Goal: Transaction & Acquisition: Download file/media

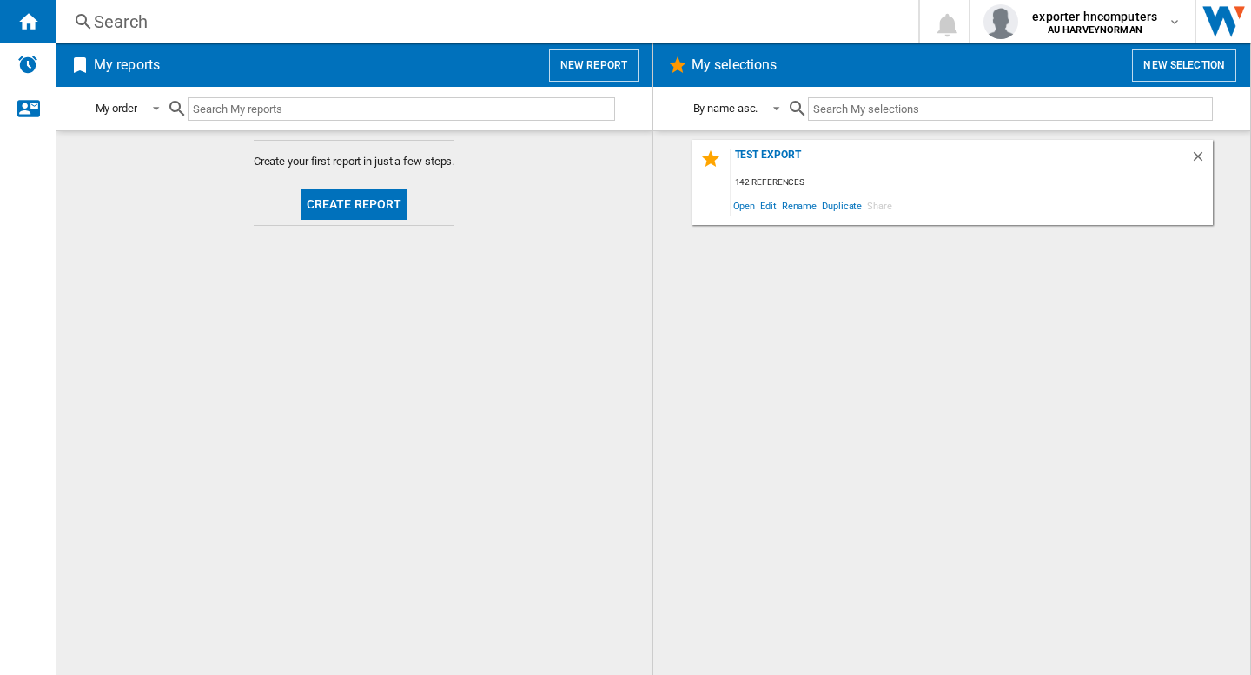
click at [580, 72] on button "New report" at bounding box center [593, 65] width 89 height 33
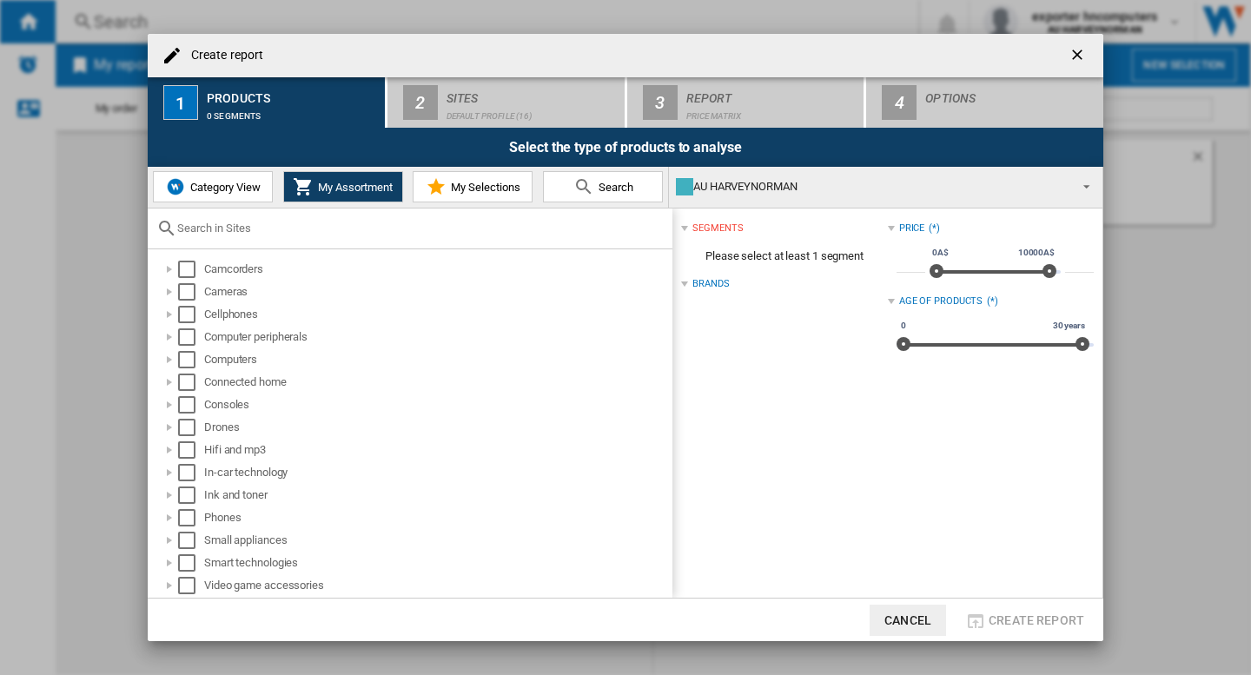
click at [228, 187] on span "Category View" at bounding box center [223, 187] width 75 height 13
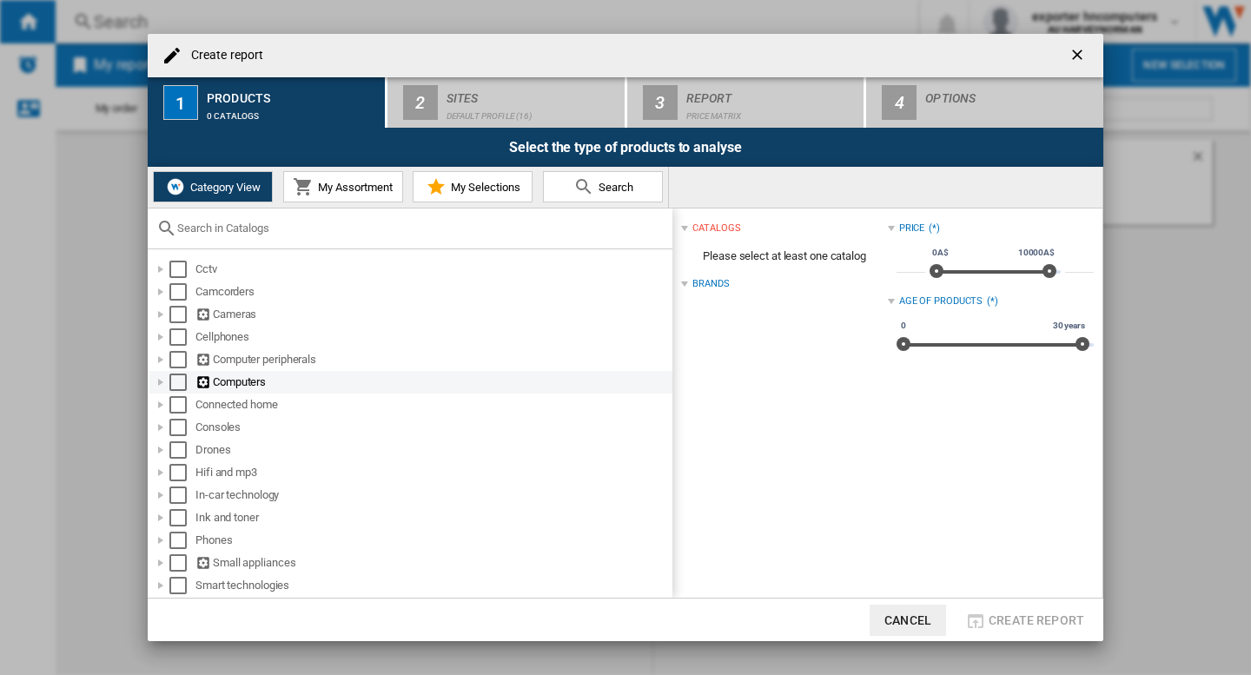
click at [159, 381] on div at bounding box center [160, 382] width 17 height 17
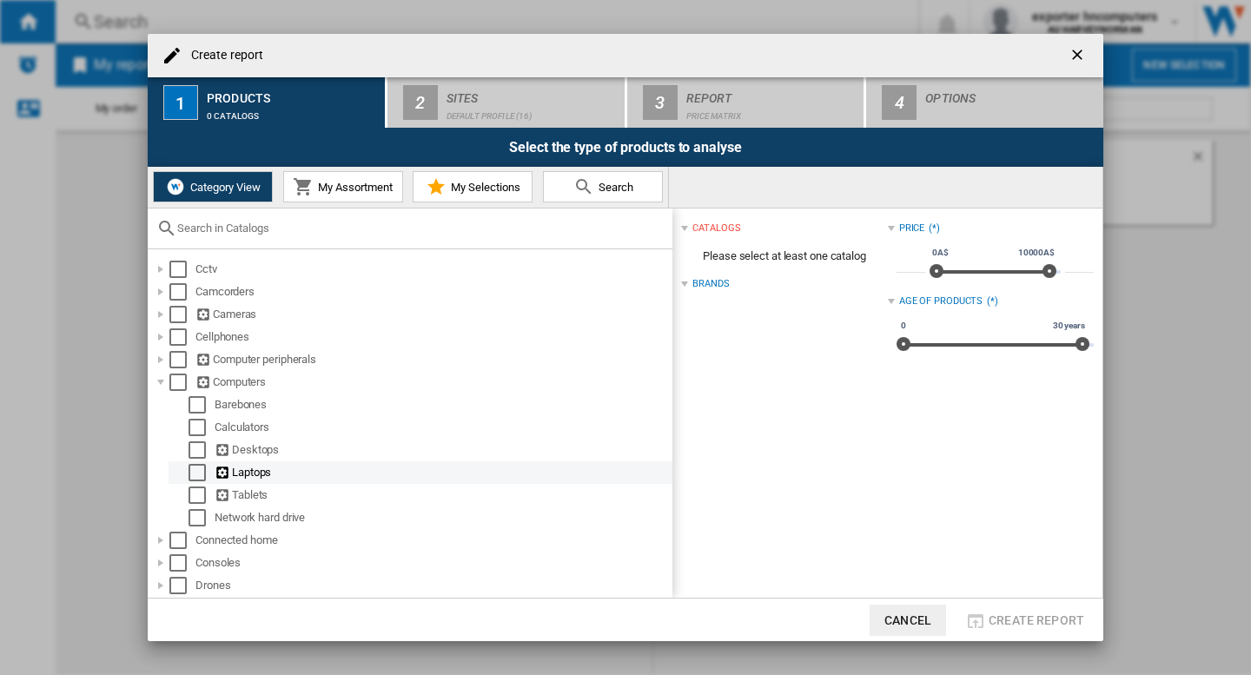
click at [193, 478] on div "Select" at bounding box center [197, 472] width 17 height 17
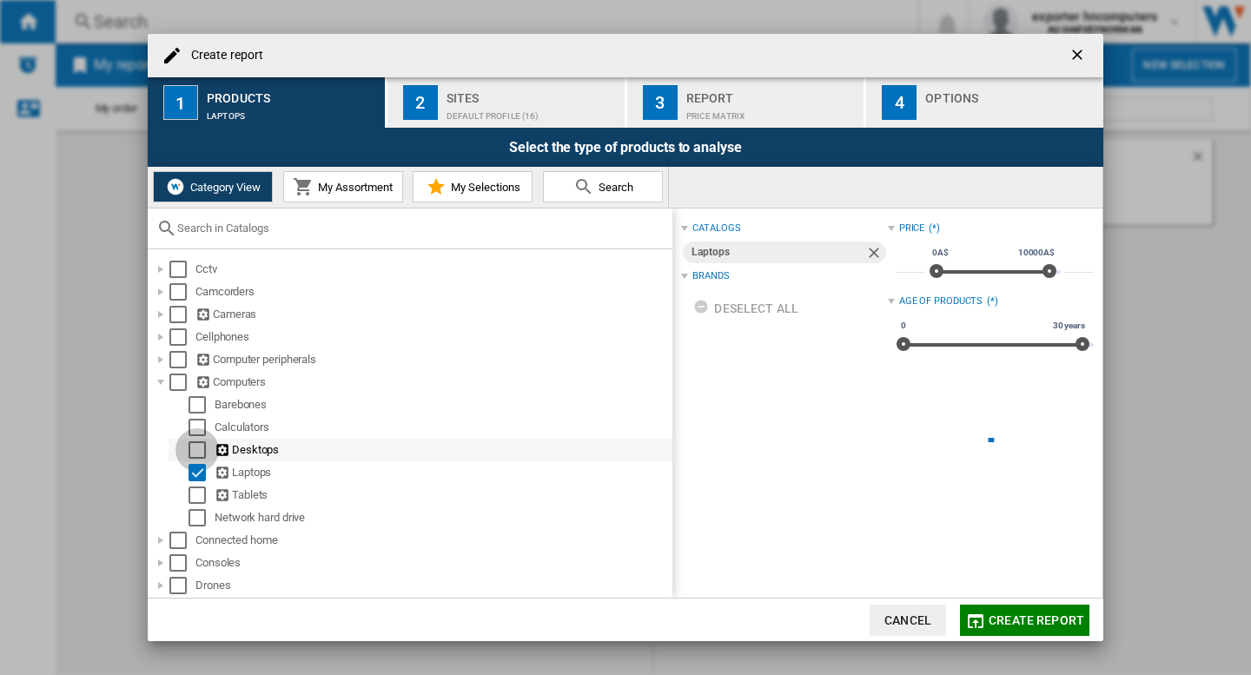
click at [196, 455] on div "Select" at bounding box center [197, 449] width 17 height 17
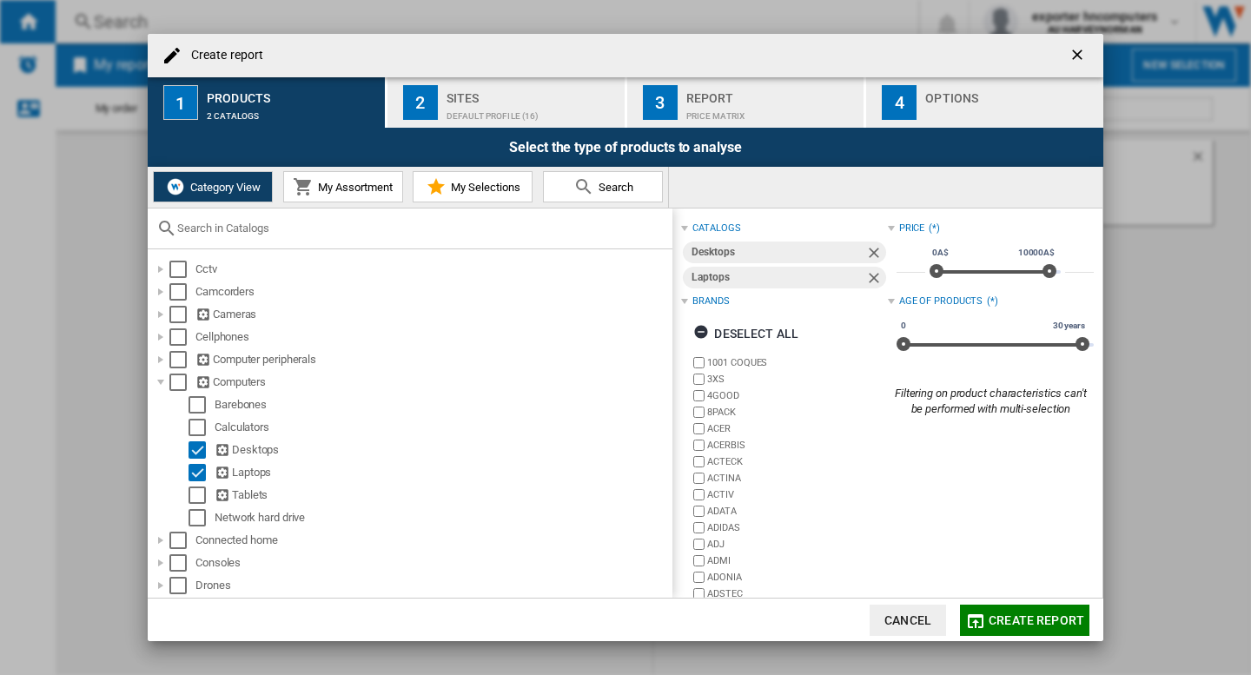
click at [530, 103] on div "Default profile (16)" at bounding box center [532, 112] width 171 height 18
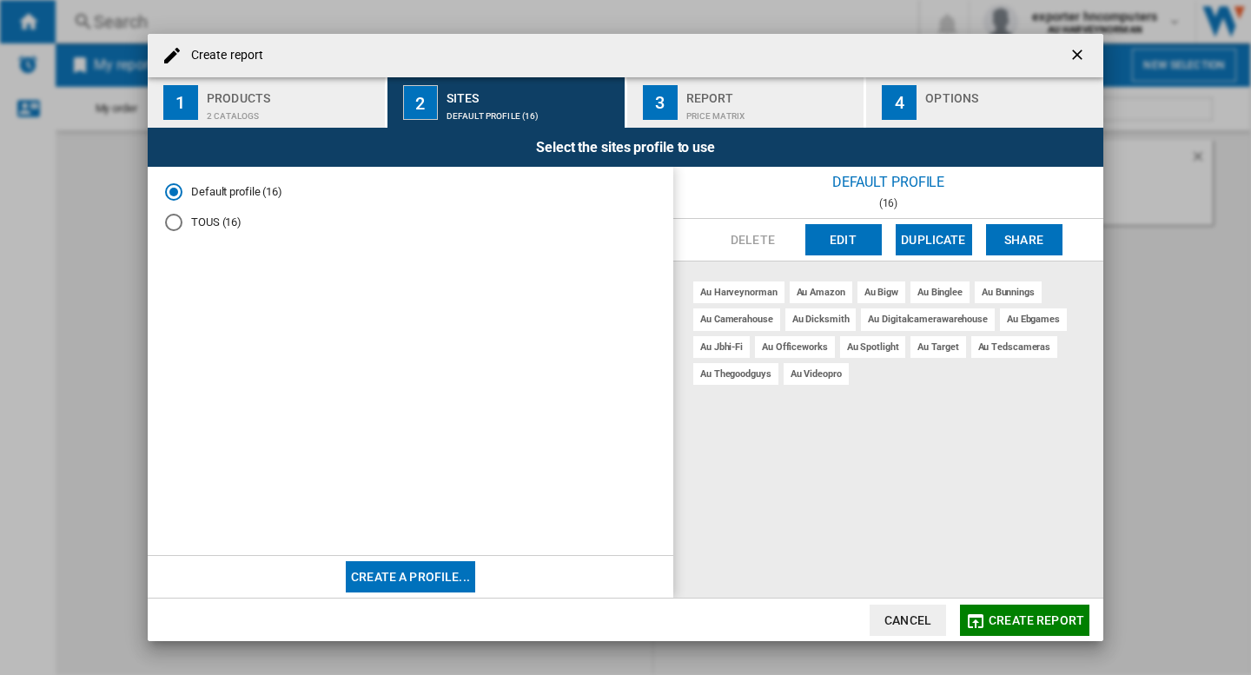
click at [721, 109] on div "Price Matrix" at bounding box center [771, 112] width 171 height 18
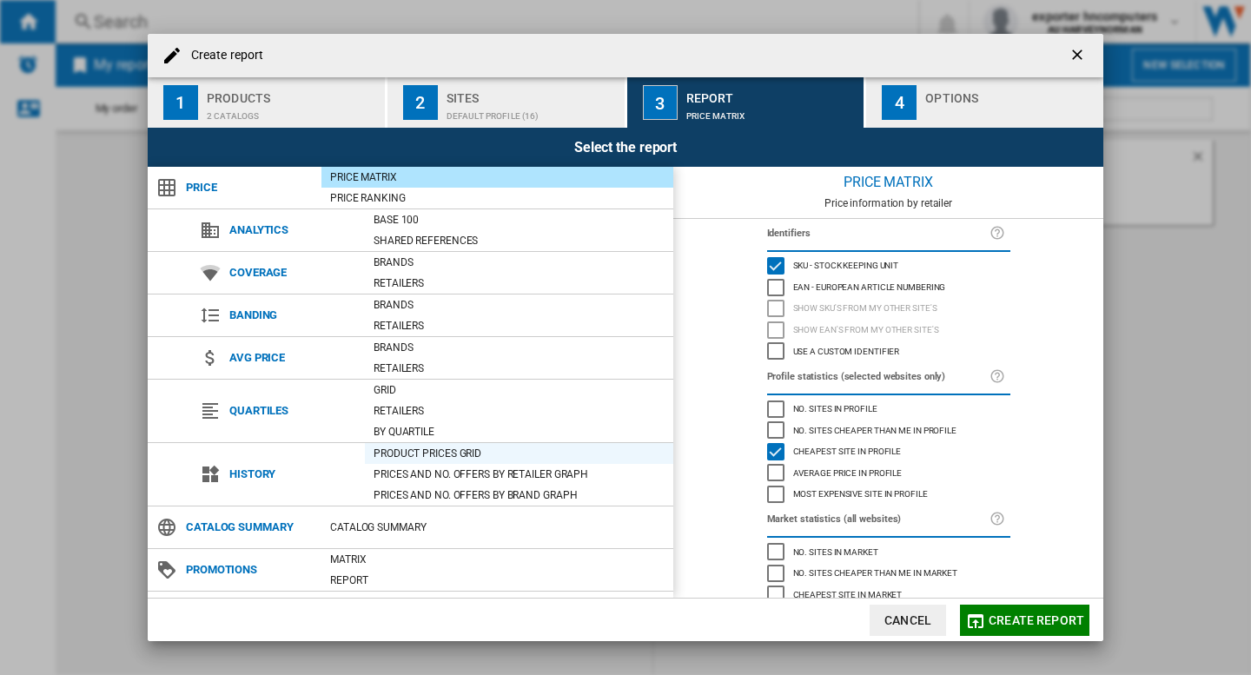
click at [436, 454] on div "Product prices grid" at bounding box center [519, 453] width 308 height 17
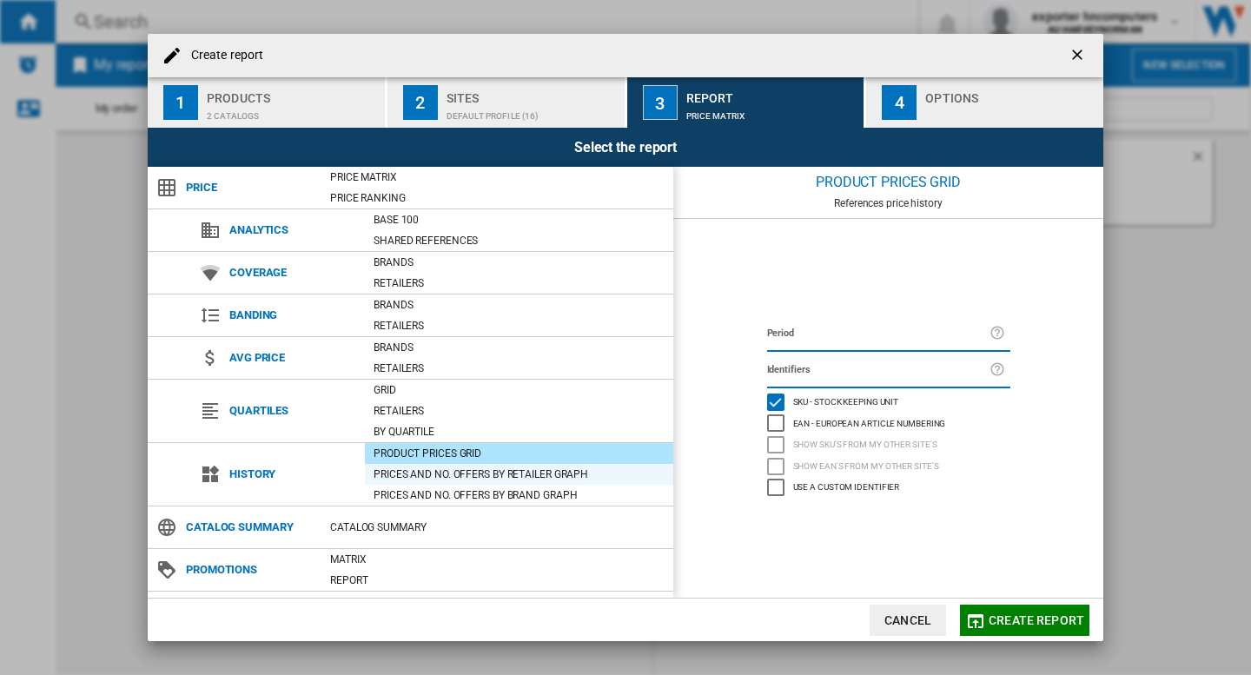
click at [427, 480] on div "Prices and No. offers by retailer graph" at bounding box center [519, 474] width 308 height 17
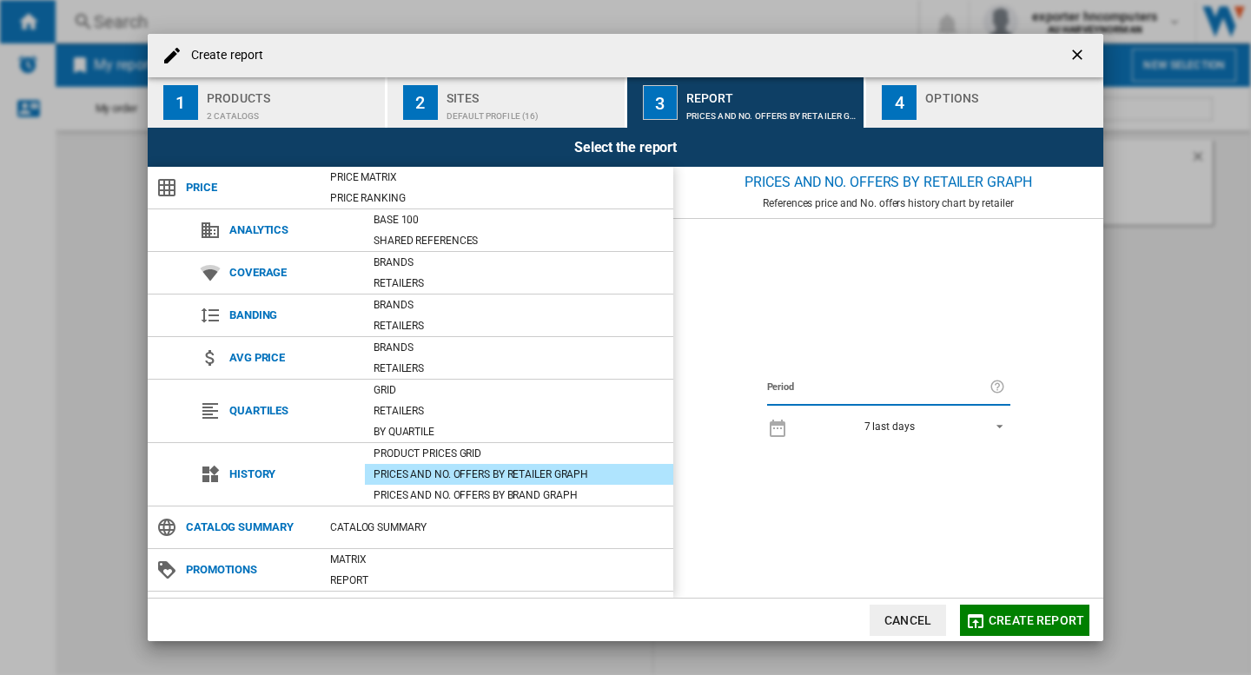
click at [1026, 623] on span "Create report" at bounding box center [1037, 620] width 96 height 14
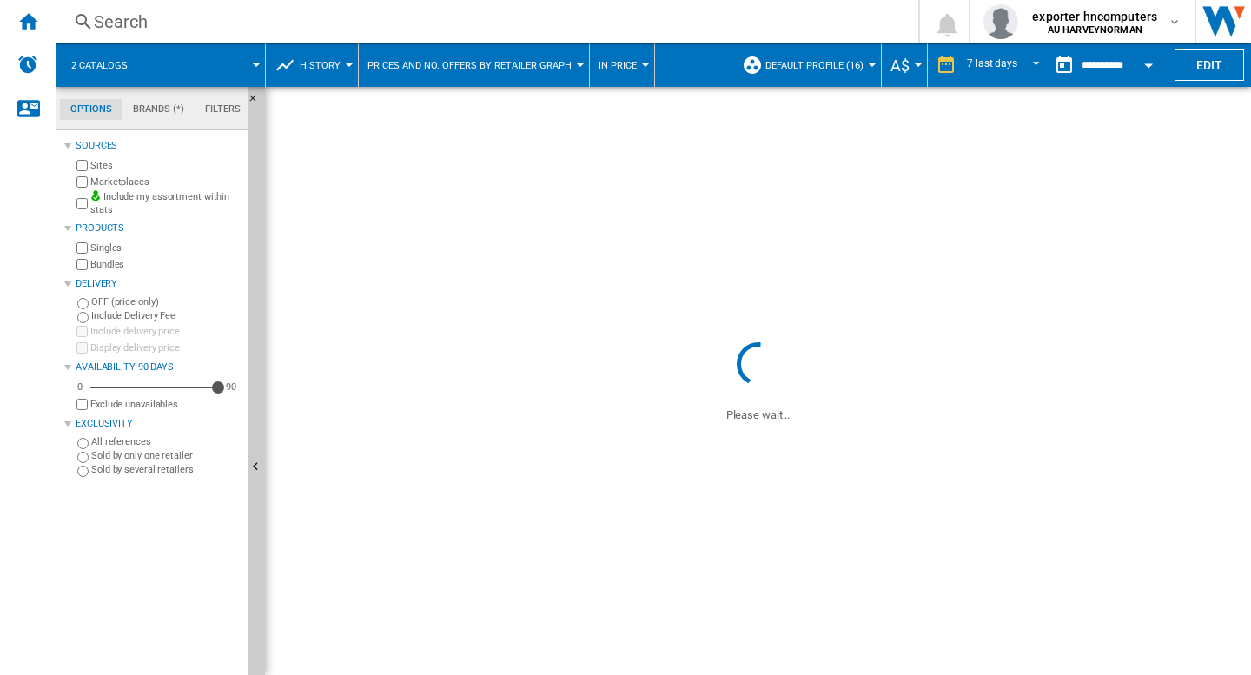
click at [566, 61] on span "Prices and No. offers by retailer graph" at bounding box center [470, 65] width 204 height 11
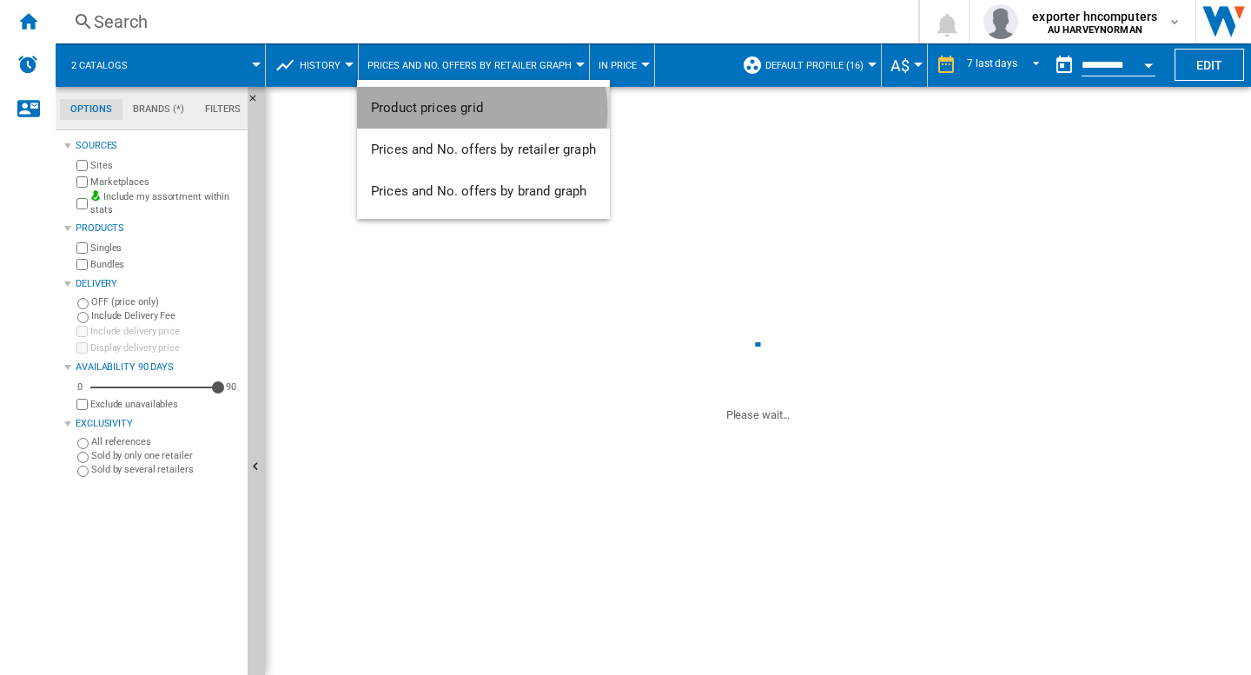
click at [469, 111] on span "Product prices grid" at bounding box center [427, 108] width 112 height 16
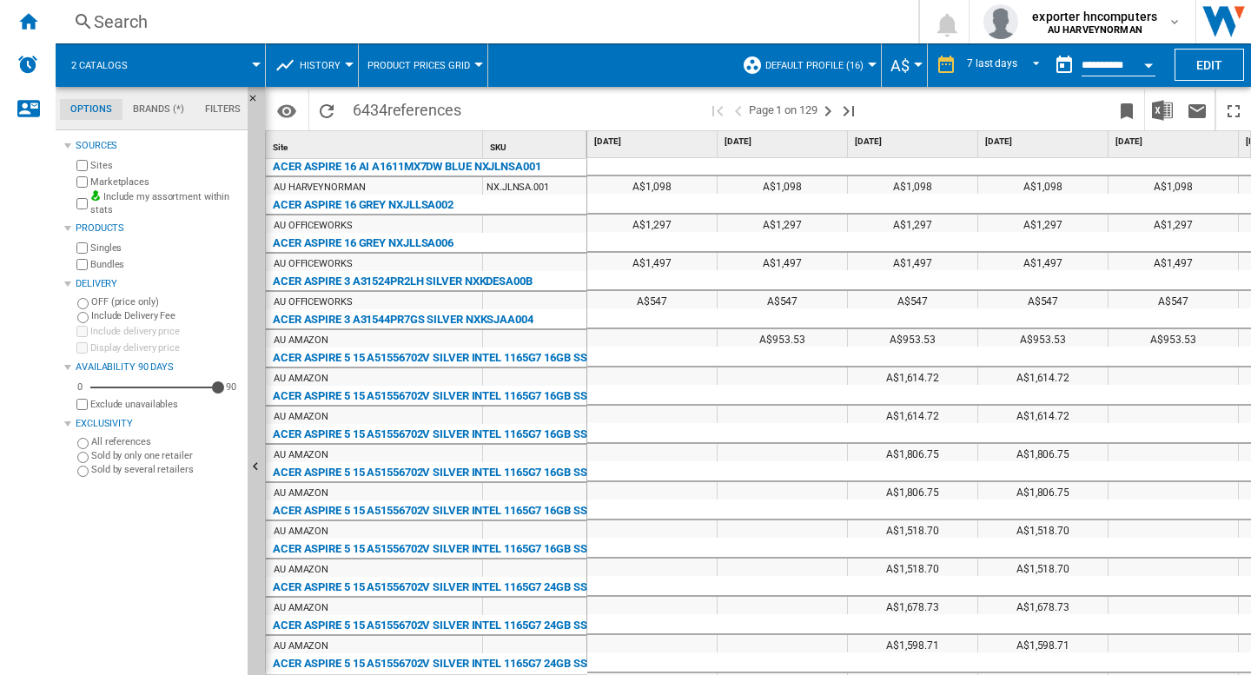
click at [325, 54] on button "History" at bounding box center [325, 64] width 50 height 43
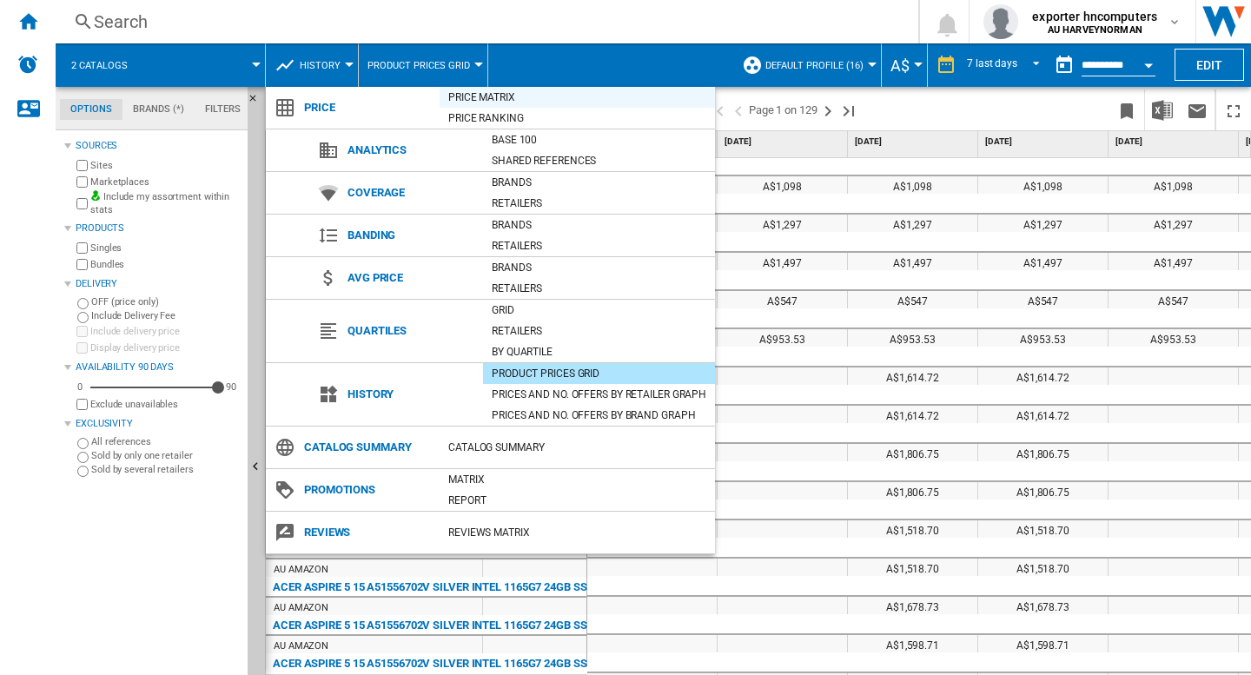
click at [476, 101] on div "Price Matrix" at bounding box center [577, 97] width 275 height 17
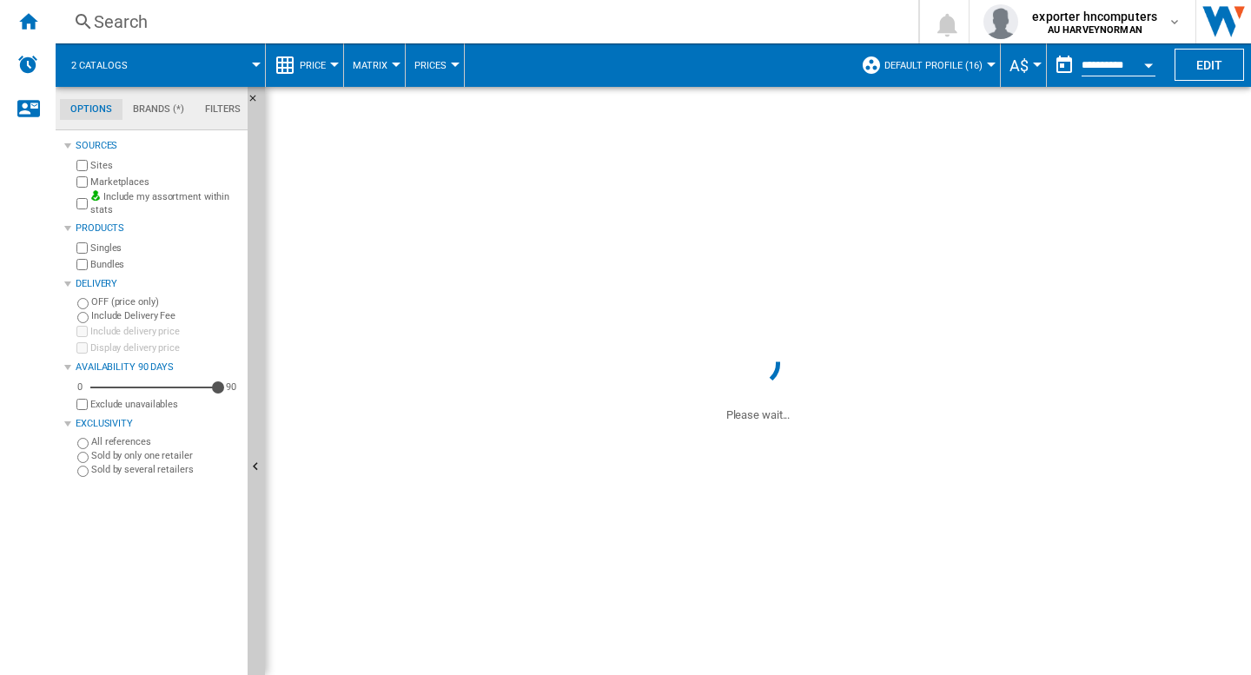
click at [1023, 61] on span "A$" at bounding box center [1019, 65] width 19 height 18
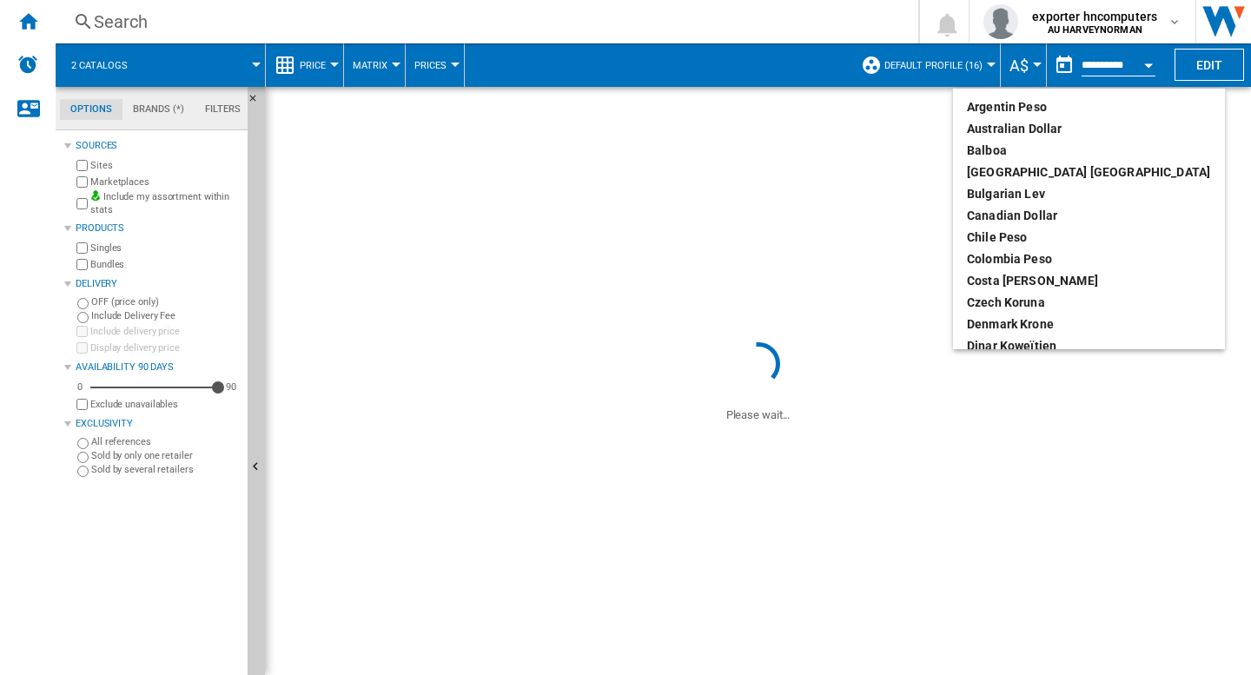
click at [1023, 61] on md-backdrop at bounding box center [625, 337] width 1251 height 675
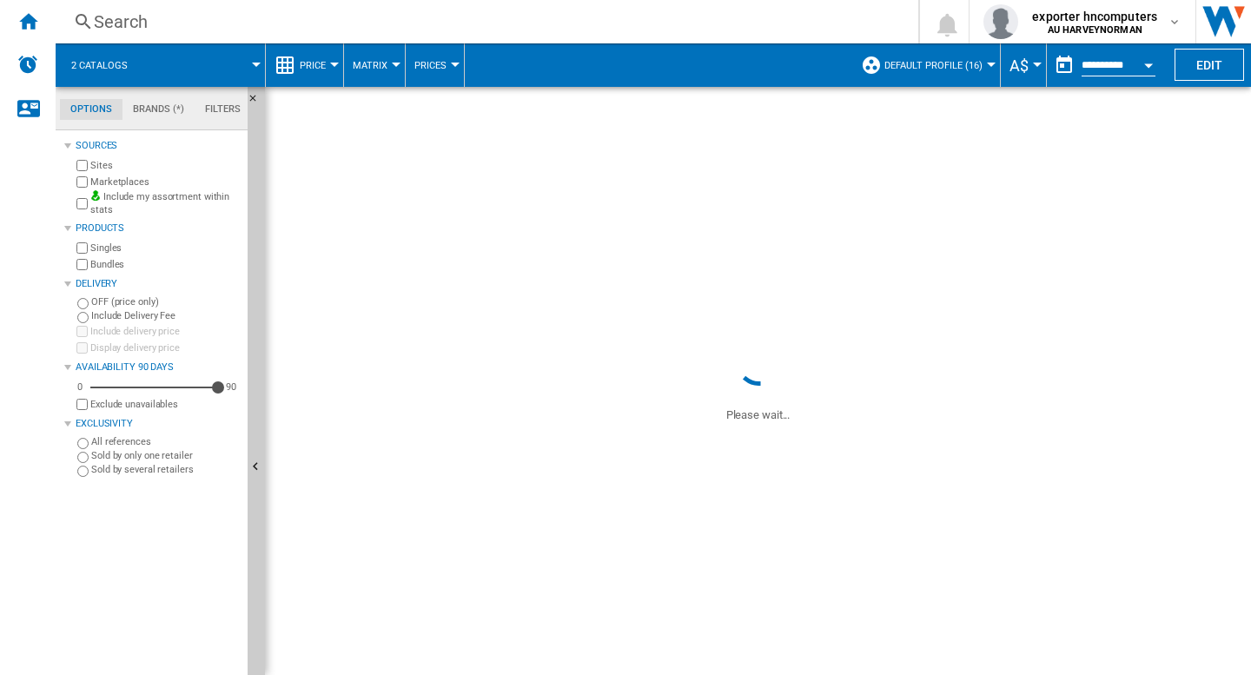
click at [738, 63] on span at bounding box center [659, 64] width 388 height 43
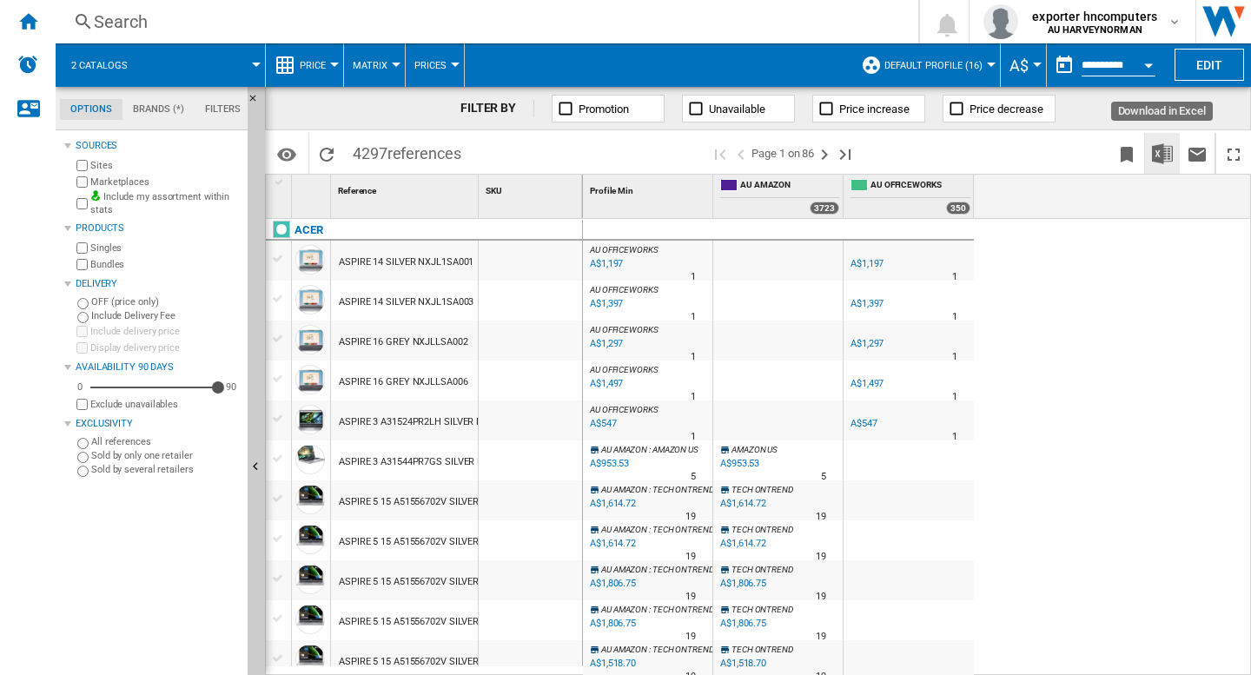
click at [1167, 157] on img "Download in Excel" at bounding box center [1162, 153] width 21 height 21
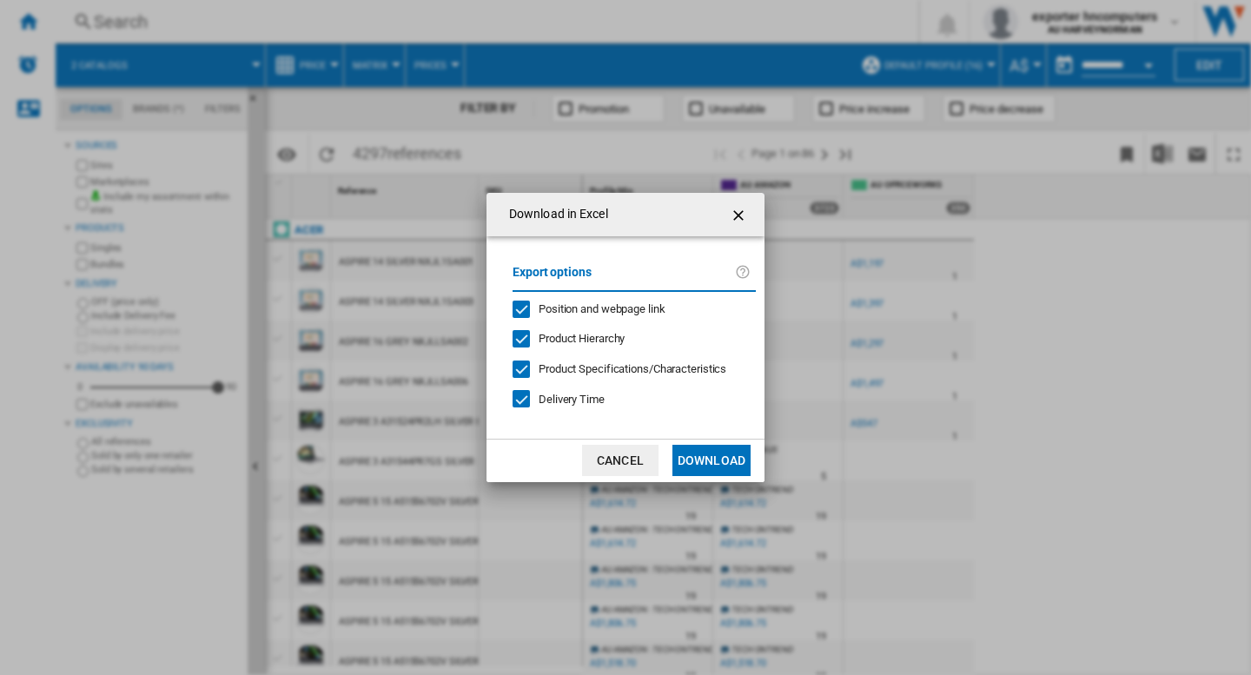
click at [564, 309] on span "Position and webpage link" at bounding box center [602, 308] width 127 height 13
click at [564, 338] on span "Product Hierarchy" at bounding box center [582, 338] width 86 height 13
click at [564, 368] on span "Product Specifications/Characteristics" at bounding box center [633, 368] width 188 height 13
click at [561, 395] on span "Delivery Time" at bounding box center [572, 399] width 66 height 13
click at [596, 339] on span "Product Hierarchy" at bounding box center [582, 338] width 86 height 13
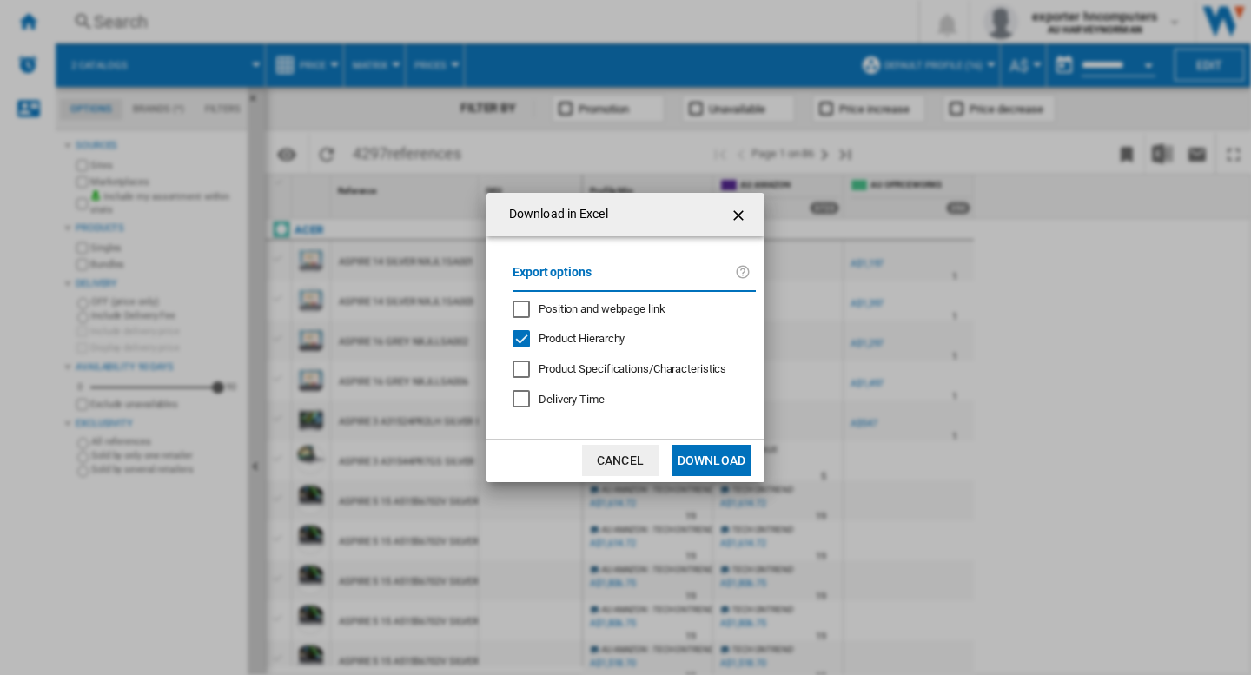
click at [714, 462] on button "Download" at bounding box center [711, 460] width 78 height 31
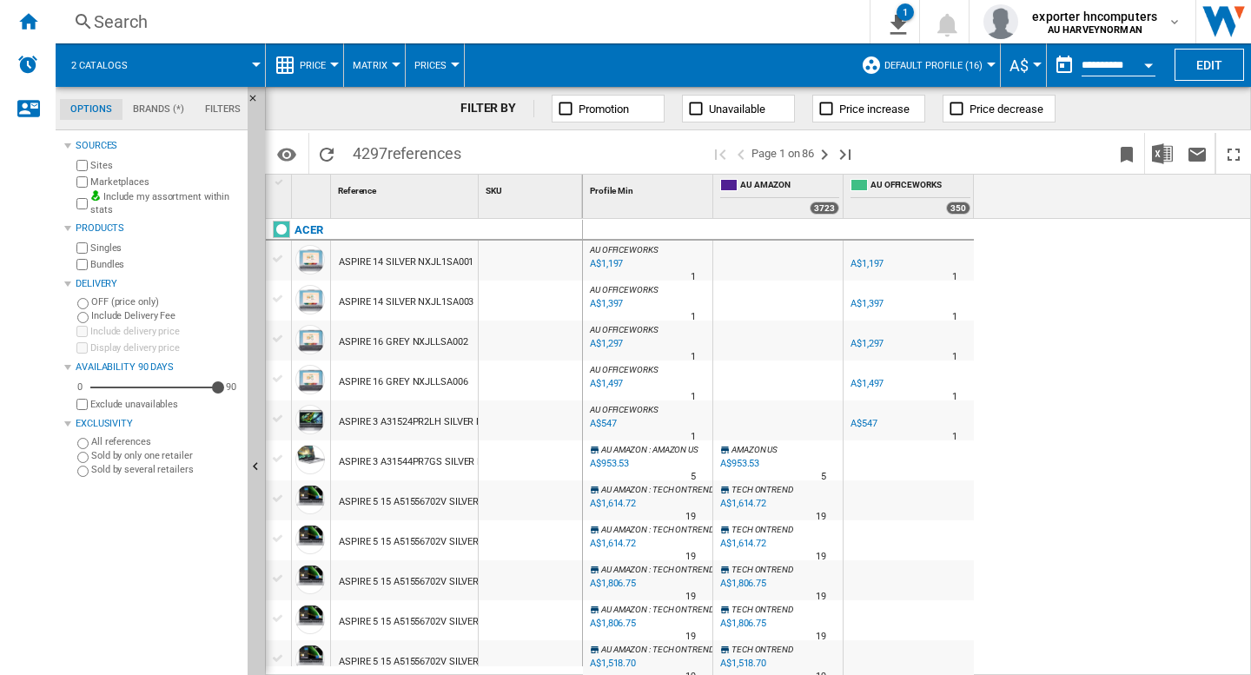
click at [1147, 66] on div "Open calendar" at bounding box center [1148, 65] width 9 height 4
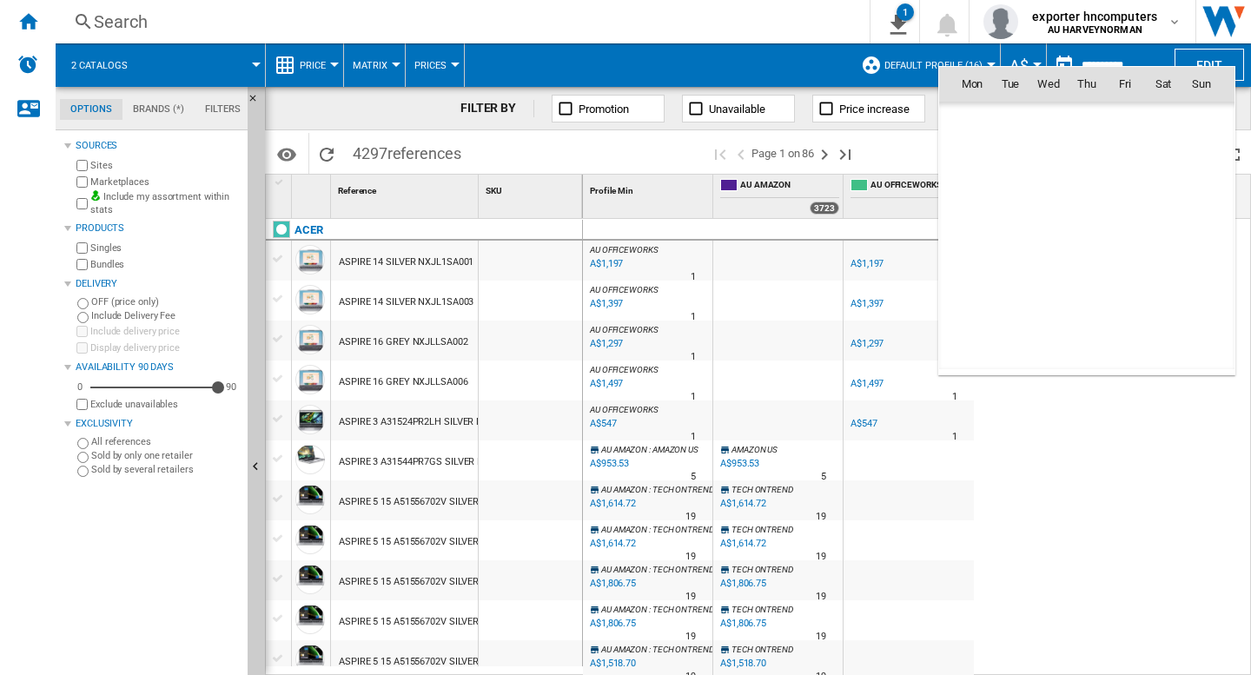
scroll to position [8289, 0]
click at [1057, 277] on span "27" at bounding box center [1048, 274] width 35 height 35
type input "**********"
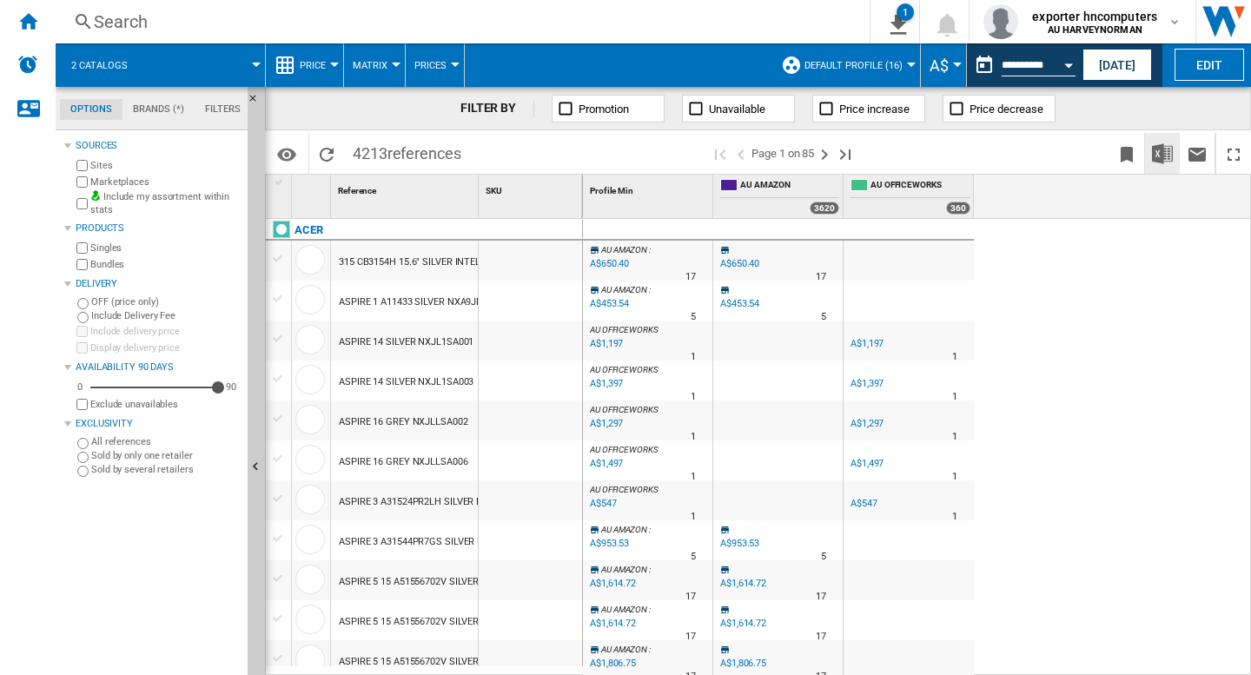
click at [1162, 162] on img "Download in Excel" at bounding box center [1162, 153] width 21 height 21
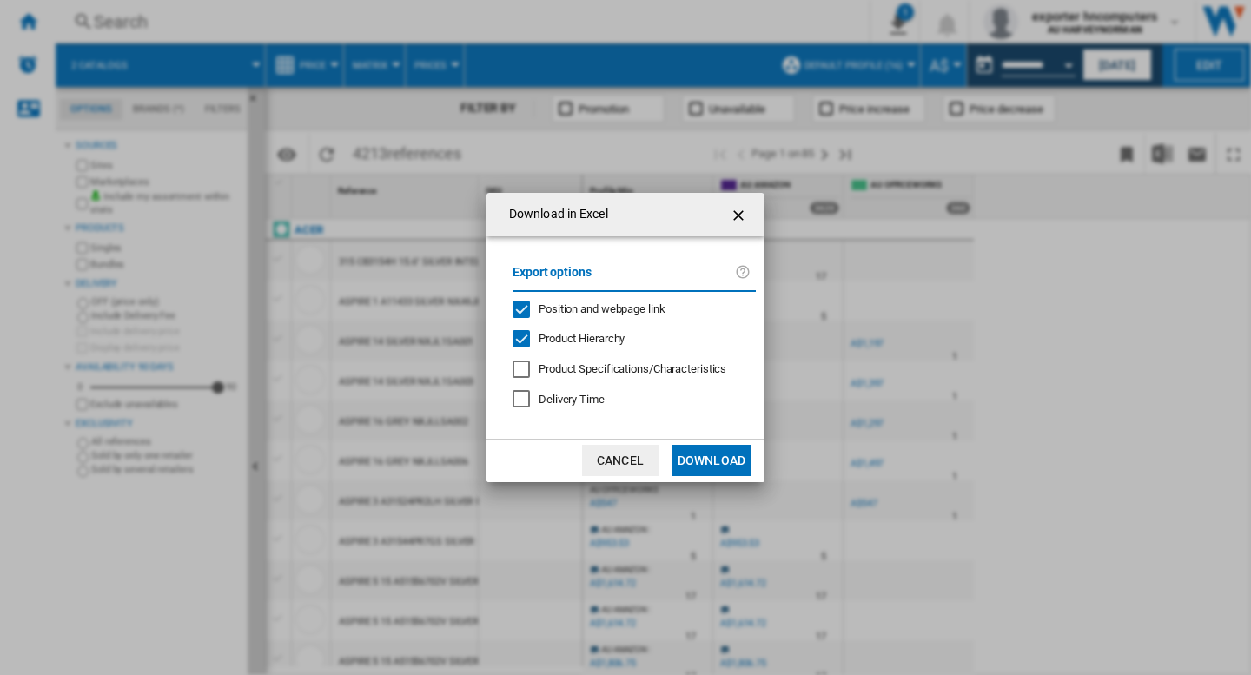
click at [613, 310] on span "Position and webpage link" at bounding box center [602, 308] width 127 height 13
click at [708, 459] on button "Download" at bounding box center [711, 460] width 78 height 31
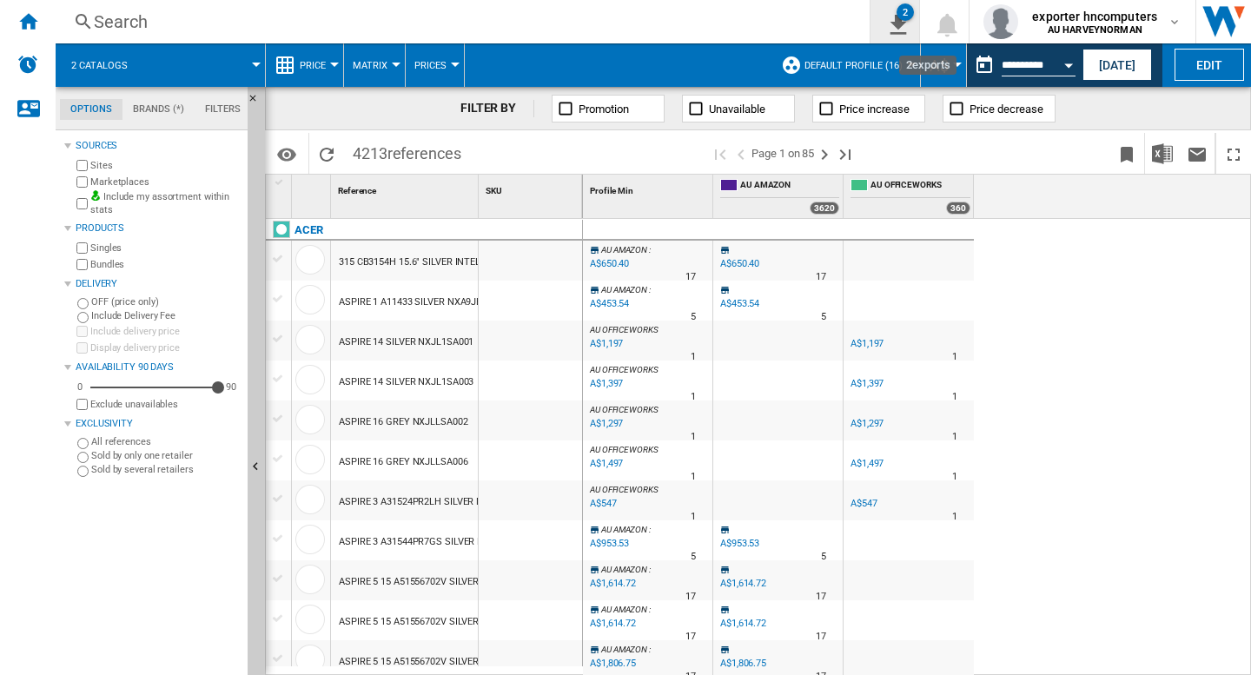
click at [907, 18] on div "2" at bounding box center [905, 11] width 17 height 17
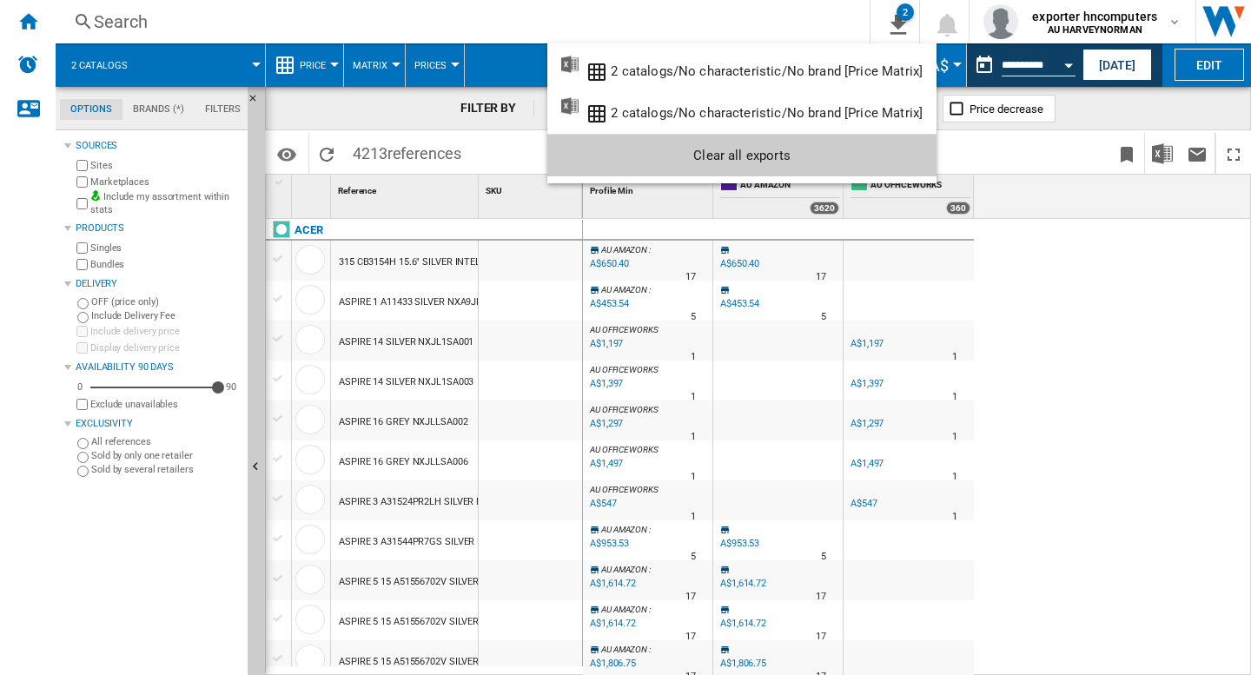
click at [1065, 150] on md-backdrop at bounding box center [625, 337] width 1251 height 675
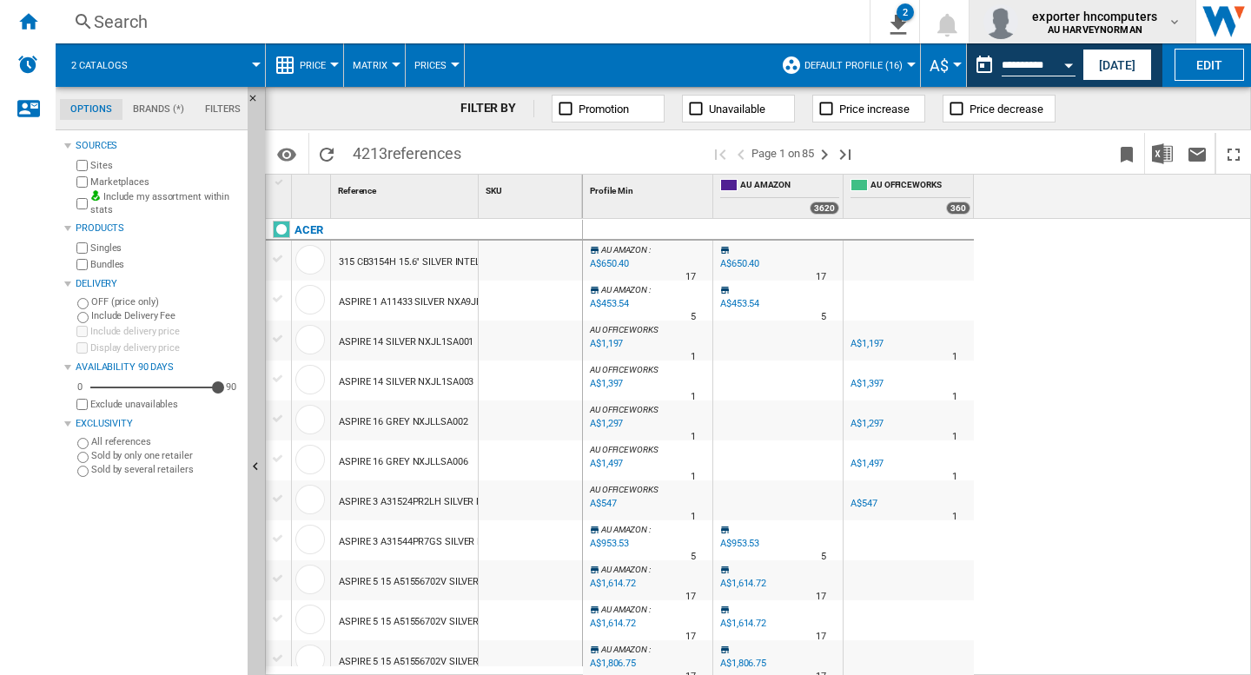
click at [1111, 24] on b "AU HARVEYNORMAN" at bounding box center [1095, 29] width 95 height 11
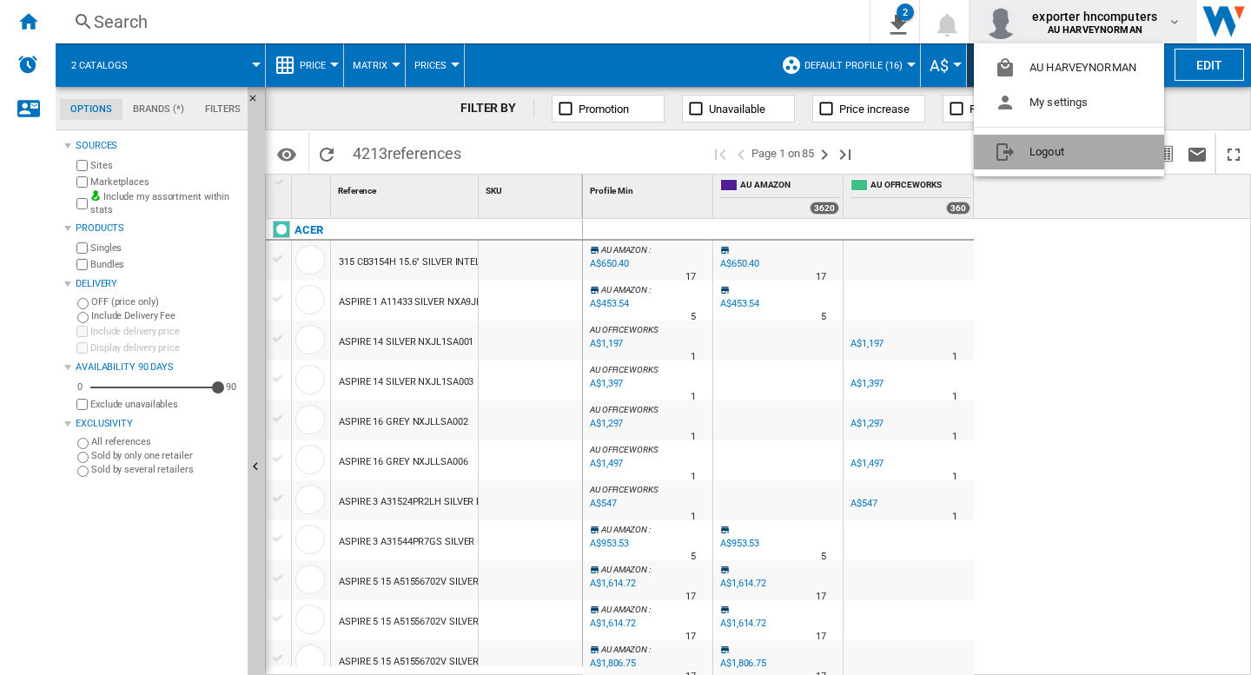
click at [1071, 163] on button "Logout" at bounding box center [1069, 152] width 190 height 35
